Goal: Use online tool/utility

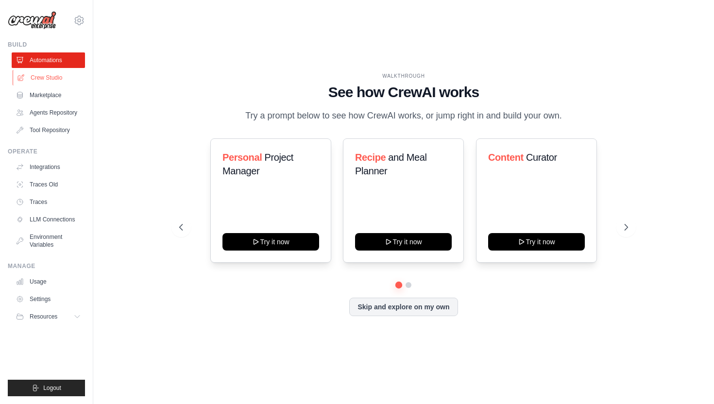
click at [47, 71] on link "Crew Studio" at bounding box center [49, 78] width 73 height 16
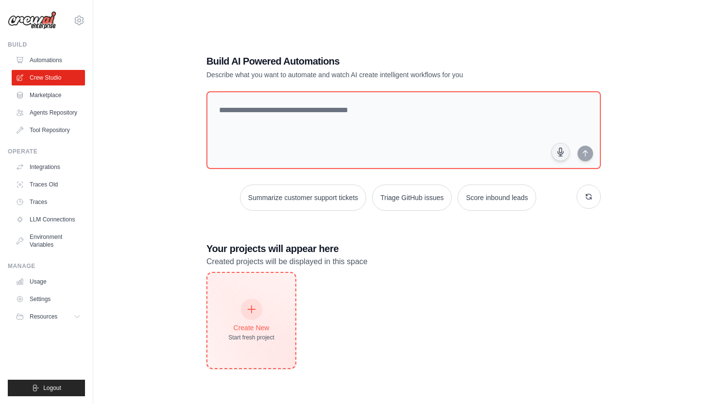
click at [249, 313] on div at bounding box center [251, 309] width 21 height 21
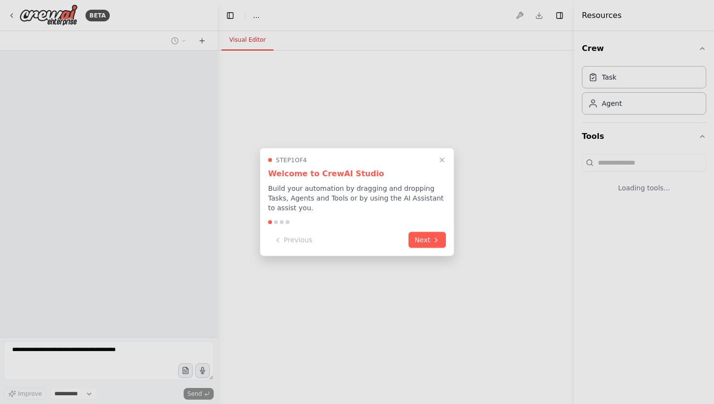
select select "****"
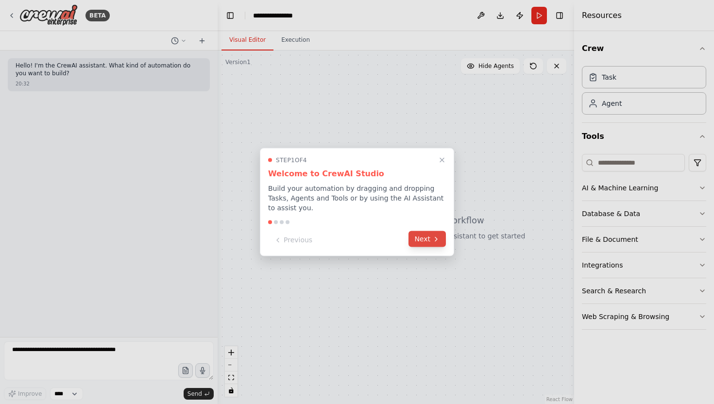
click at [420, 234] on button "Next" at bounding box center [427, 239] width 37 height 16
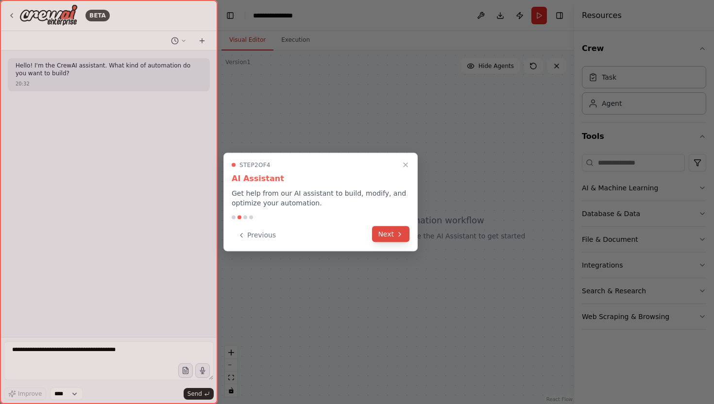
click at [385, 237] on button "Next" at bounding box center [390, 234] width 37 height 16
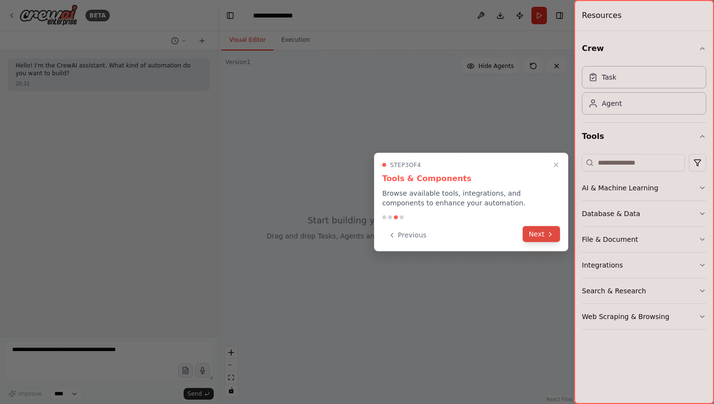
click at [539, 233] on button "Next" at bounding box center [541, 234] width 37 height 16
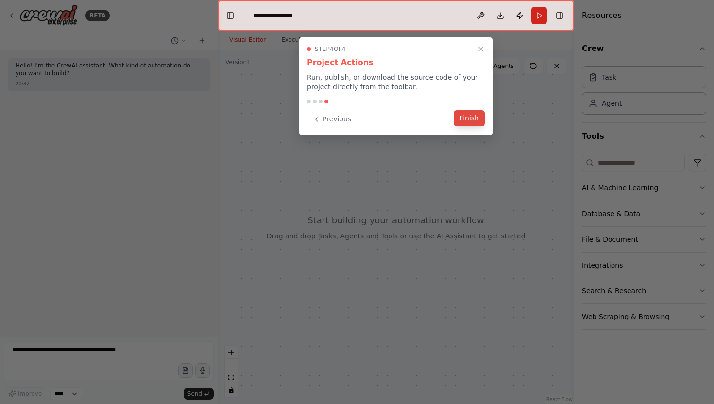
click at [462, 114] on button "Finish" at bounding box center [469, 118] width 31 height 16
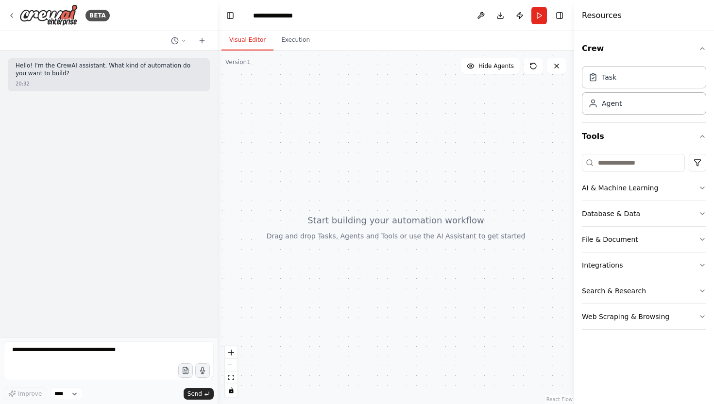
click at [277, 146] on div at bounding box center [396, 228] width 357 height 354
